Goal: Transaction & Acquisition: Purchase product/service

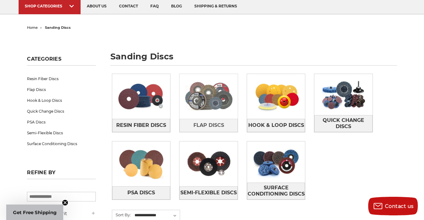
scroll to position [50, 0]
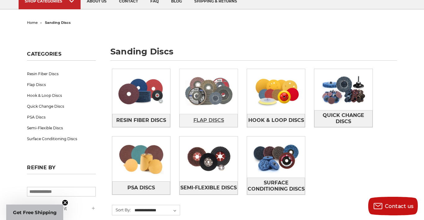
click at [219, 118] on span "Flap Discs" at bounding box center [209, 120] width 31 height 11
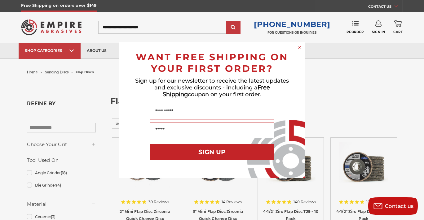
click at [314, 73] on div "Close dialog WANT FREE SHIPPING ON YOUR FIRST ORDER? Sign up for our newsletter…" at bounding box center [212, 110] width 424 height 220
click at [300, 47] on circle "Close dialog" at bounding box center [300, 48] width 6 height 6
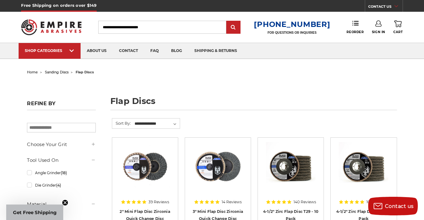
click at [288, 99] on h1 "flap discs" at bounding box center [253, 103] width 287 height 13
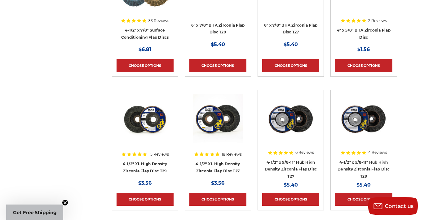
scroll to position [323, 0]
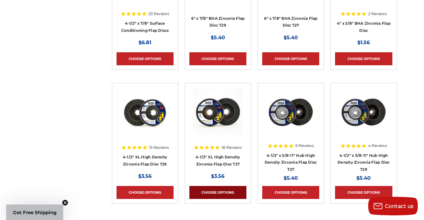
click at [221, 190] on link "Choose Options" at bounding box center [217, 192] width 57 height 13
